Goal: Task Accomplishment & Management: Manage account settings

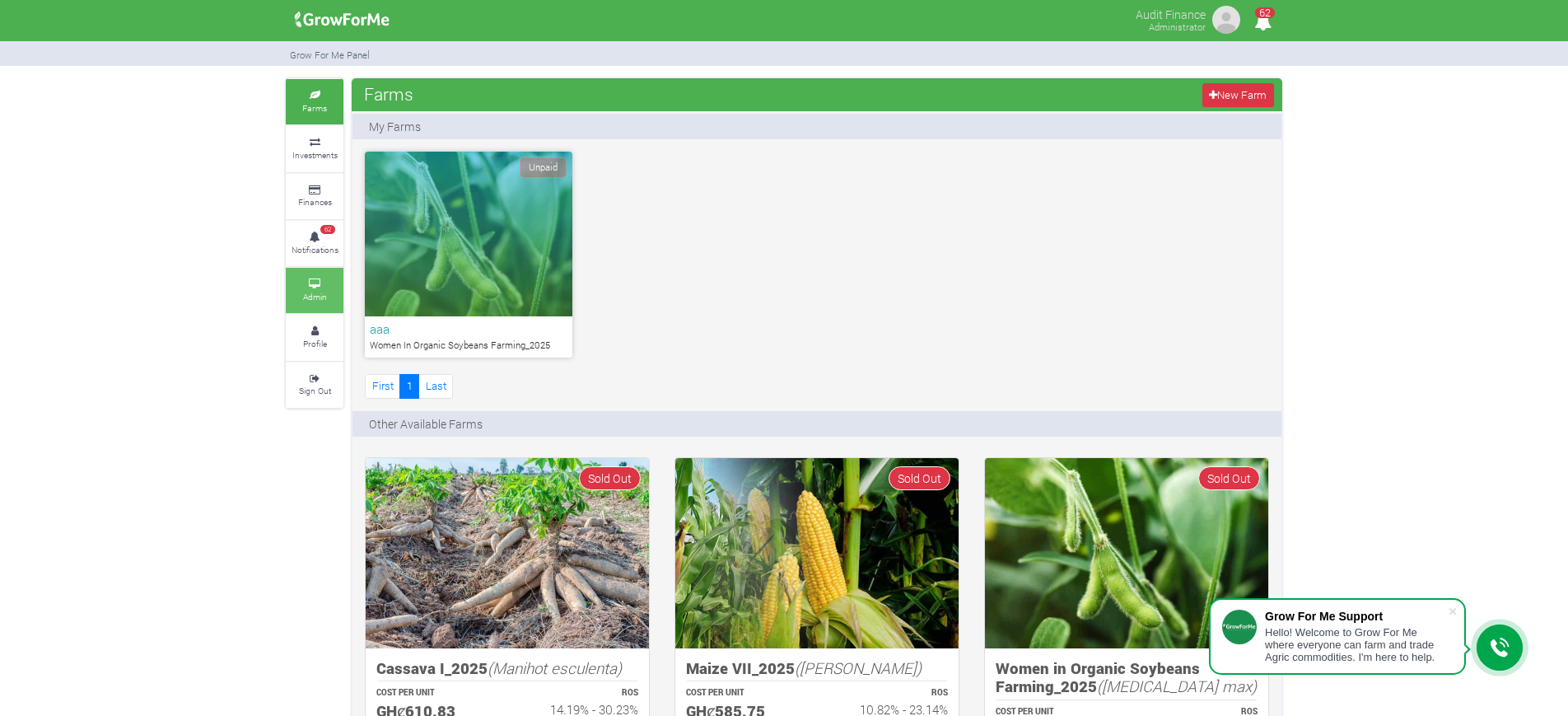
click at [309, 280] on icon at bounding box center [315, 284] width 50 height 9
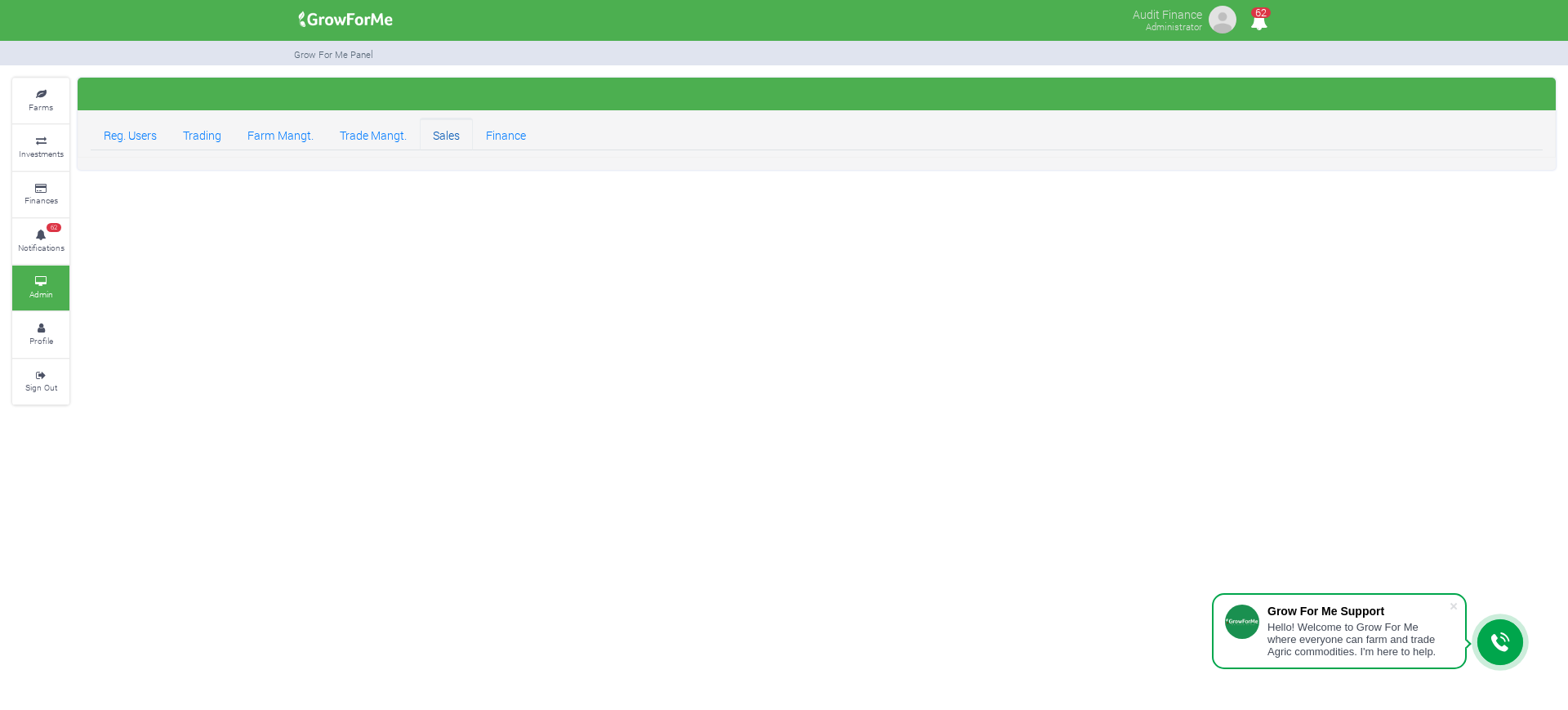
click at [451, 139] on link "Sales" at bounding box center [446, 133] width 53 height 33
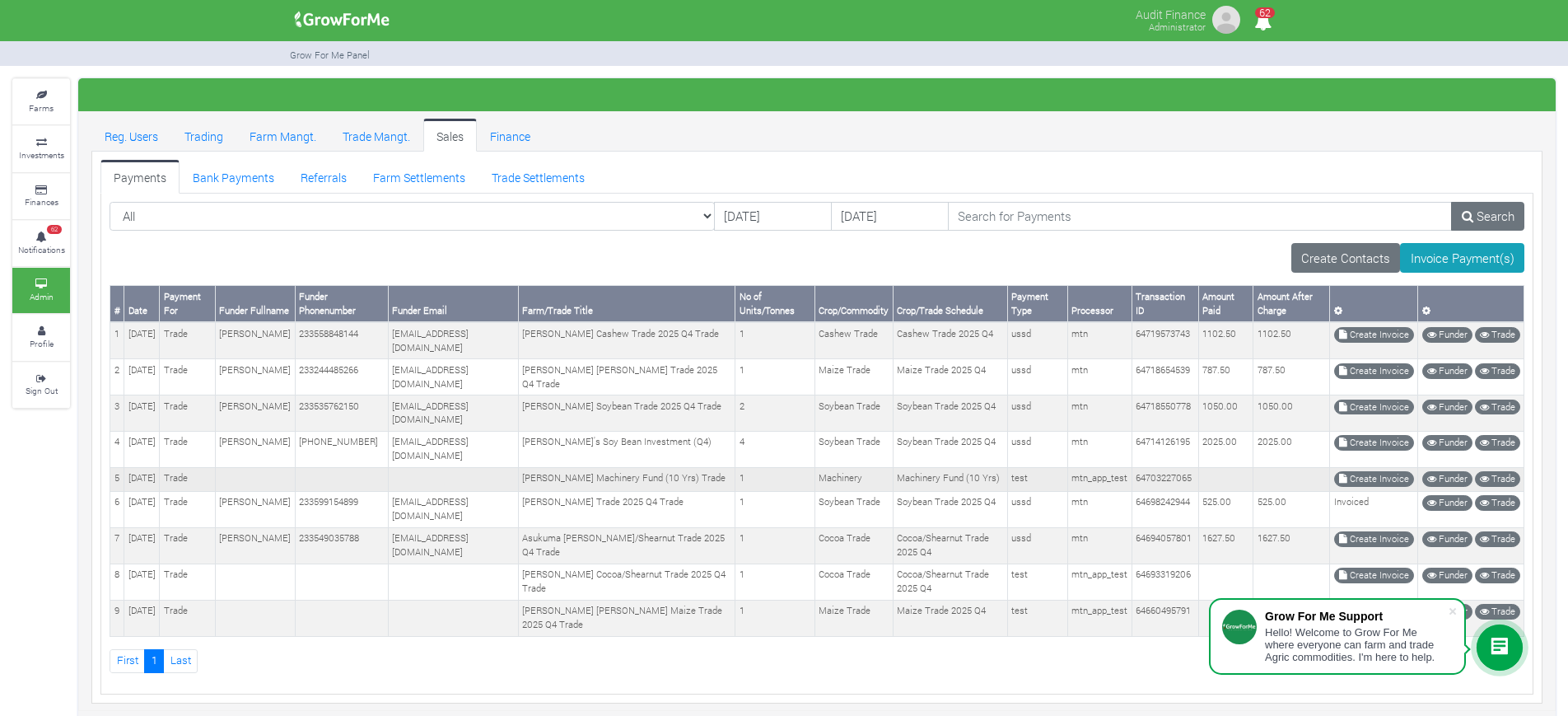
scroll to position [20, 0]
